Goal: Task Accomplishment & Management: Use online tool/utility

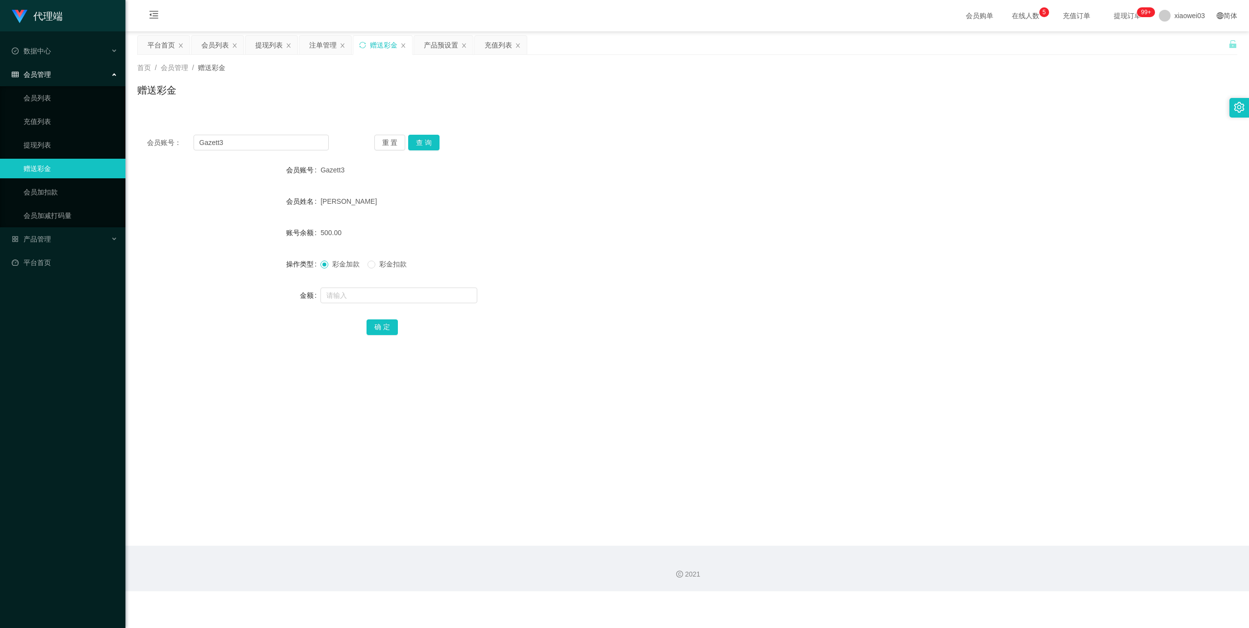
click at [265, 147] on input "Gazett3" at bounding box center [261, 143] width 135 height 16
type input "Yee9599"
drag, startPoint x: 430, startPoint y: 143, endPoint x: 455, endPoint y: 144, distance: 24.5
click at [430, 143] on button "查 询" at bounding box center [423, 143] width 31 height 16
drag, startPoint x: 258, startPoint y: 47, endPoint x: 324, endPoint y: 145, distance: 118.5
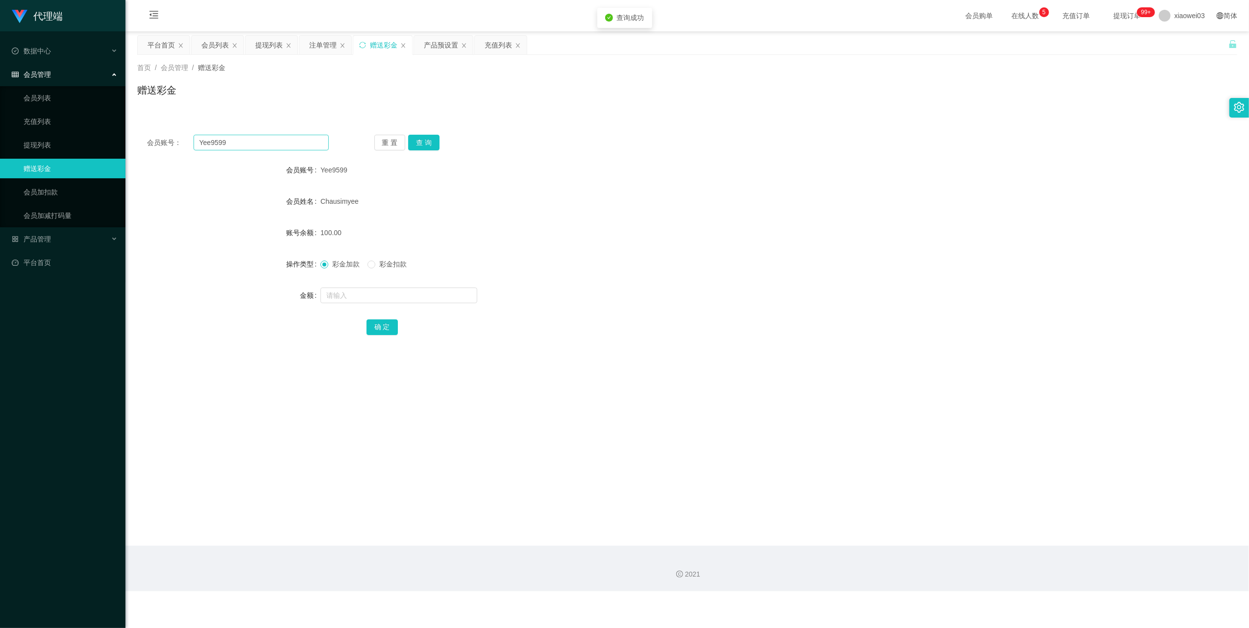
click at [257, 47] on div "提现列表" at bounding box center [268, 45] width 27 height 19
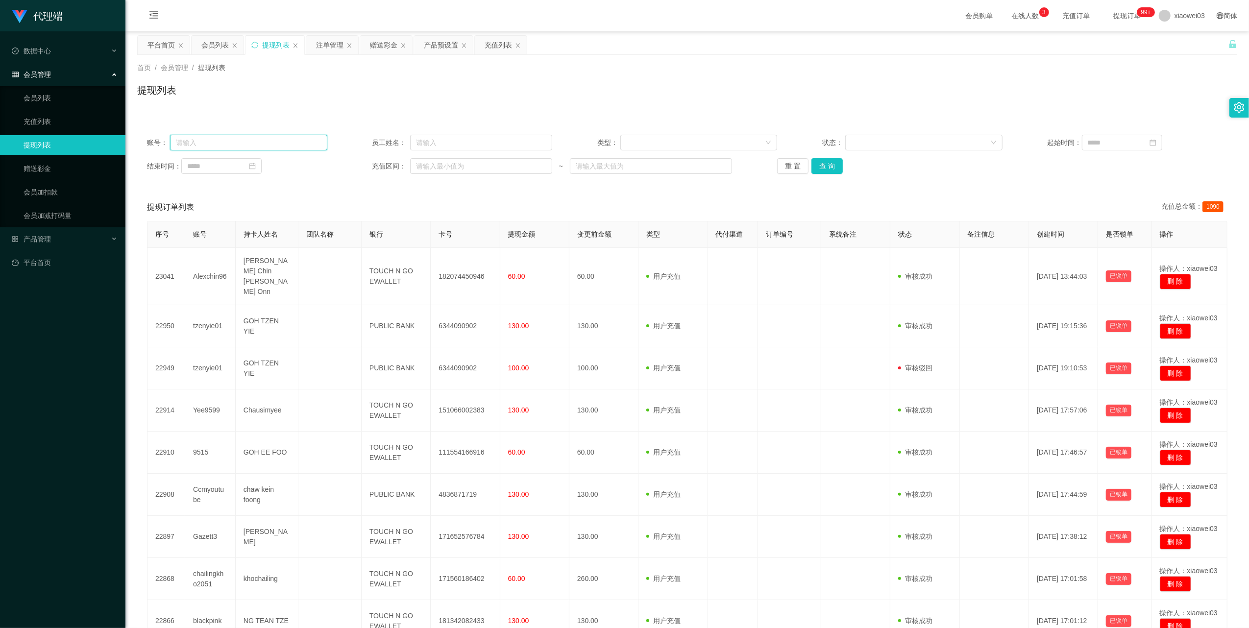
click at [292, 142] on input "text" at bounding box center [248, 143] width 157 height 16
paste input "Yee9599"
type input "Yee9599"
click at [829, 163] on button "查 询" at bounding box center [827, 166] width 31 height 16
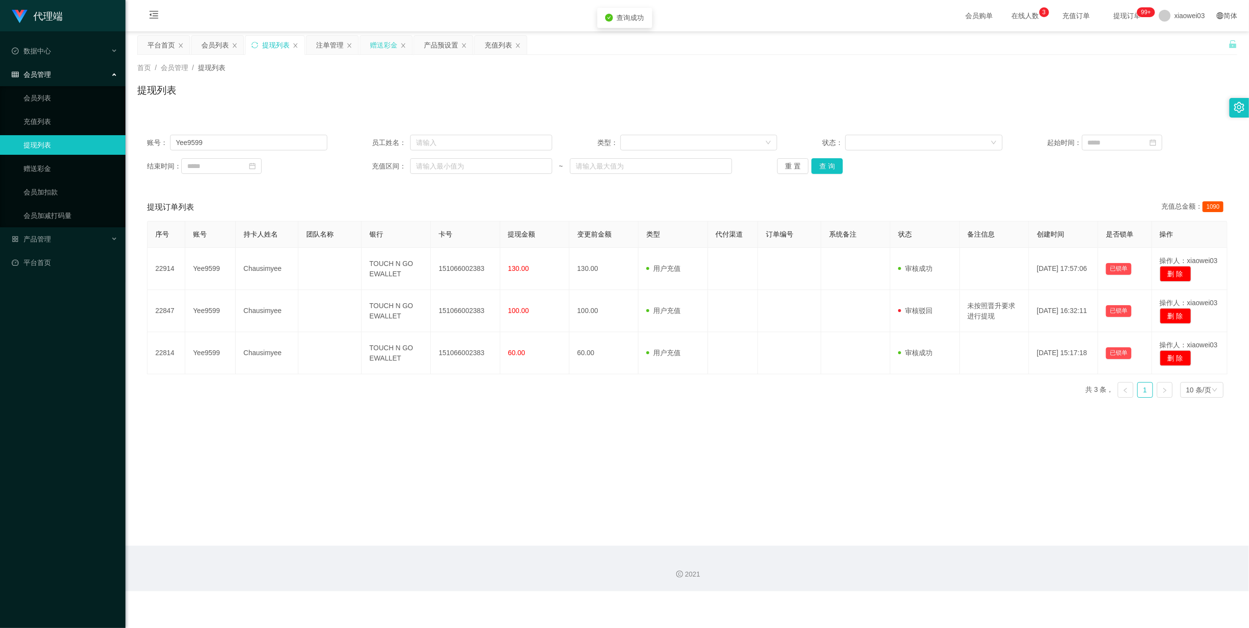
click at [378, 48] on div "赠送彩金" at bounding box center [383, 45] width 27 height 19
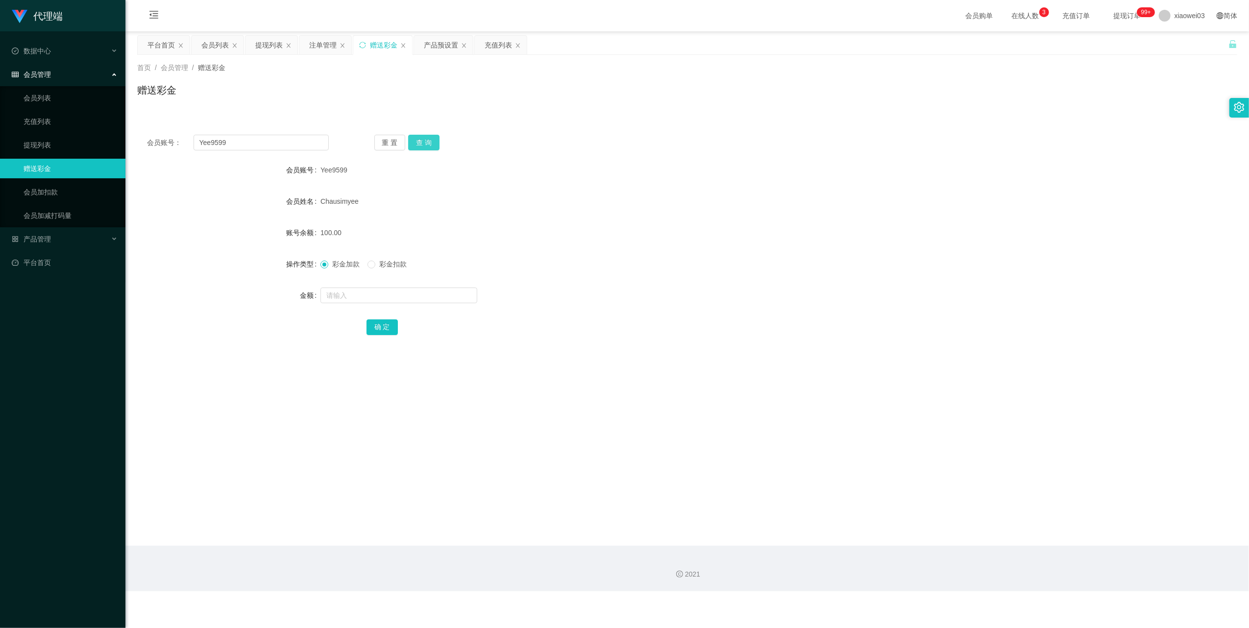
click at [418, 137] on button "查 询" at bounding box center [423, 143] width 31 height 16
click at [414, 295] on input "text" at bounding box center [399, 296] width 157 height 16
type input "400"
drag, startPoint x: 391, startPoint y: 326, endPoint x: 397, endPoint y: 324, distance: 5.7
click at [391, 326] on button "确 定" at bounding box center [382, 328] width 31 height 16
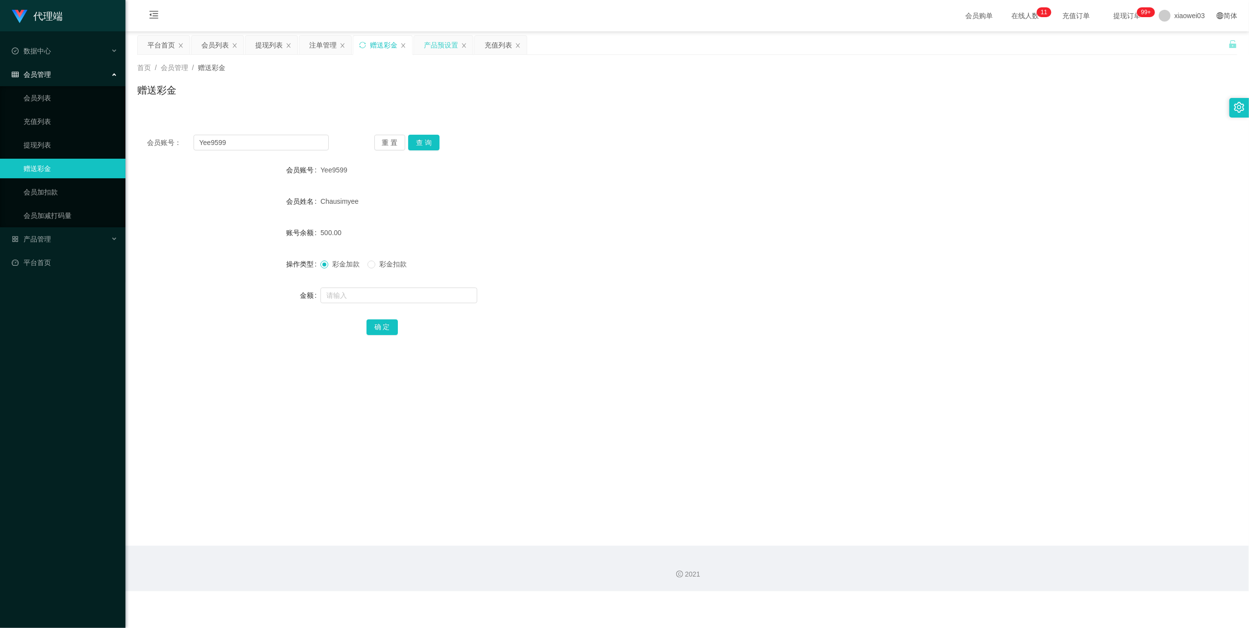
click at [444, 39] on div "产品预设置" at bounding box center [441, 45] width 34 height 19
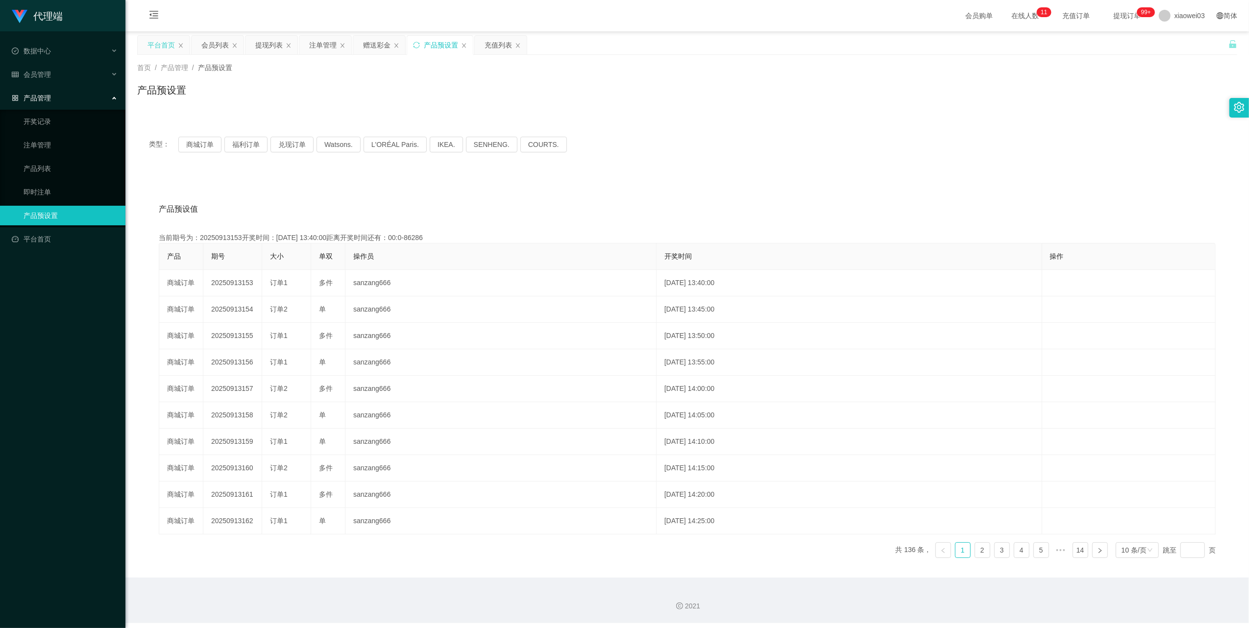
click at [142, 44] on div "平台首页" at bounding box center [164, 45] width 52 height 19
click at [161, 41] on div "平台首页" at bounding box center [161, 45] width 27 height 19
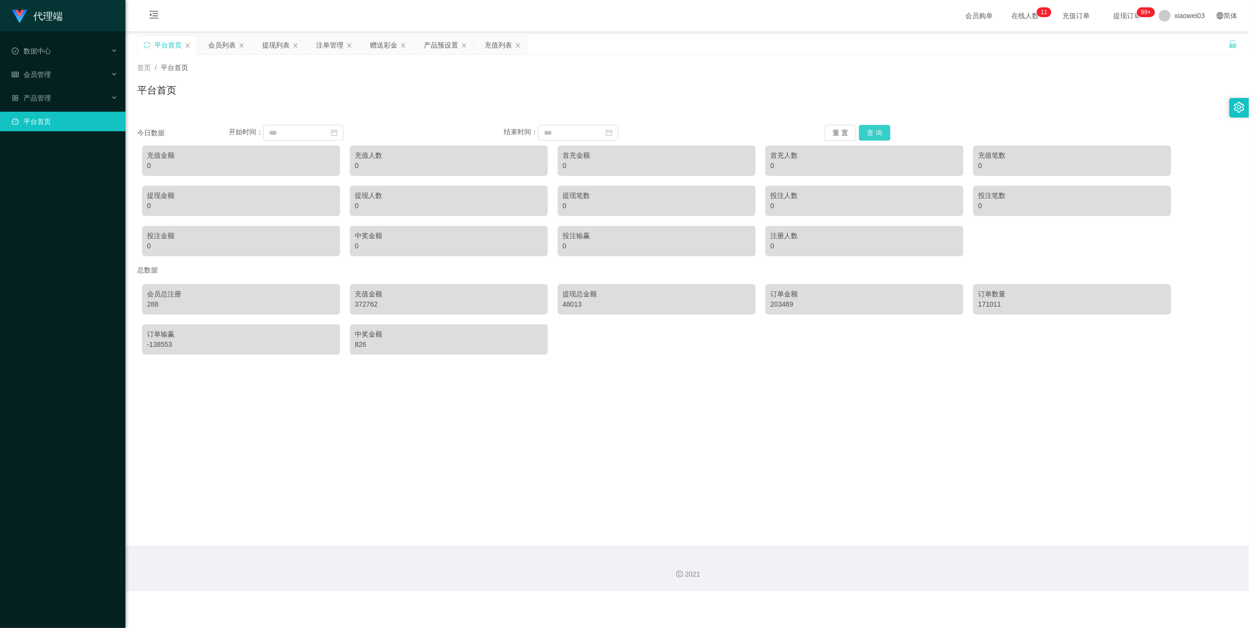
click at [871, 126] on button "查 询" at bounding box center [874, 133] width 31 height 16
click at [842, 128] on button "重 置" at bounding box center [840, 133] width 31 height 16
click at [154, 166] on div "5760" at bounding box center [241, 166] width 188 height 10
drag, startPoint x: 154, startPoint y: 166, endPoint x: 200, endPoint y: 167, distance: 46.1
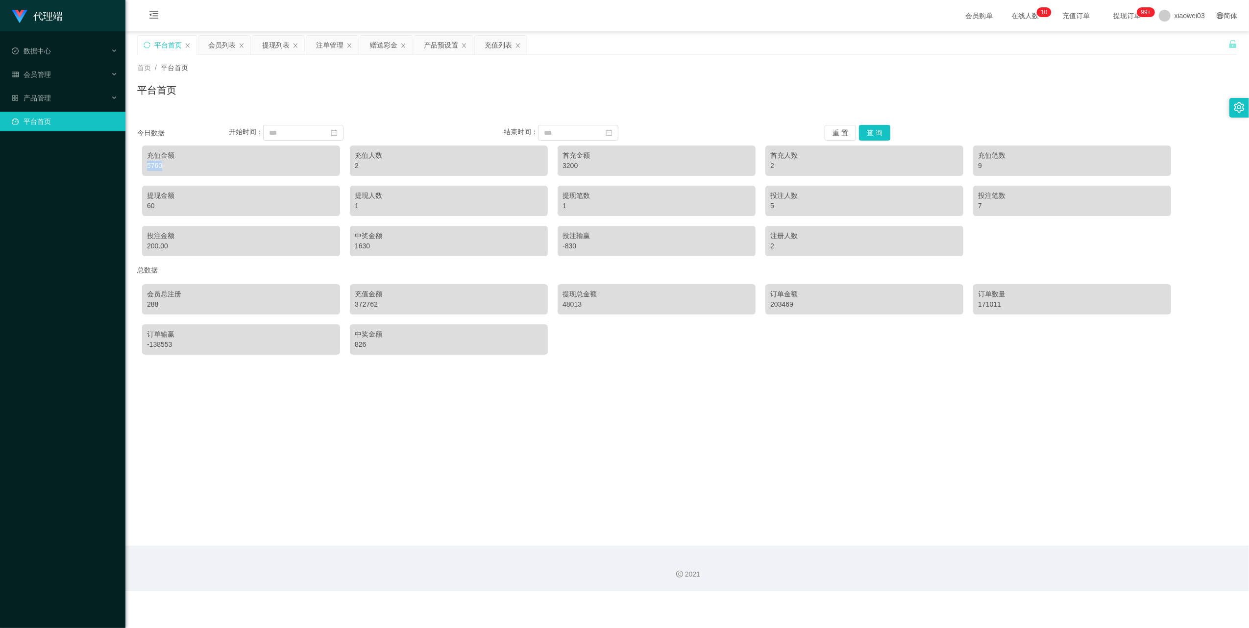
click at [200, 167] on div "5760" at bounding box center [241, 166] width 188 height 10
